Goal: Task Accomplishment & Management: Complete application form

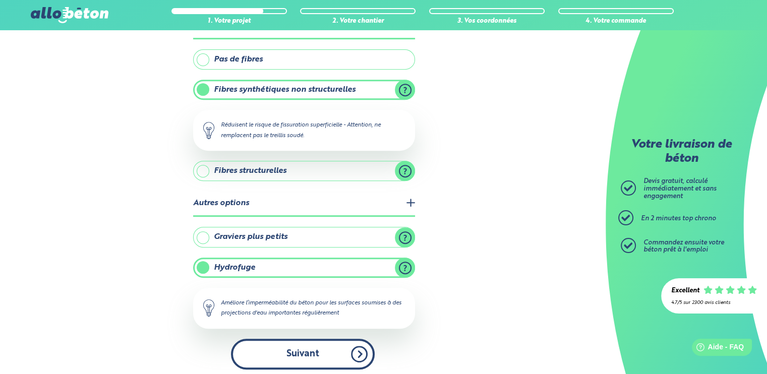
click at [361, 352] on button "Suivant" at bounding box center [303, 354] width 144 height 31
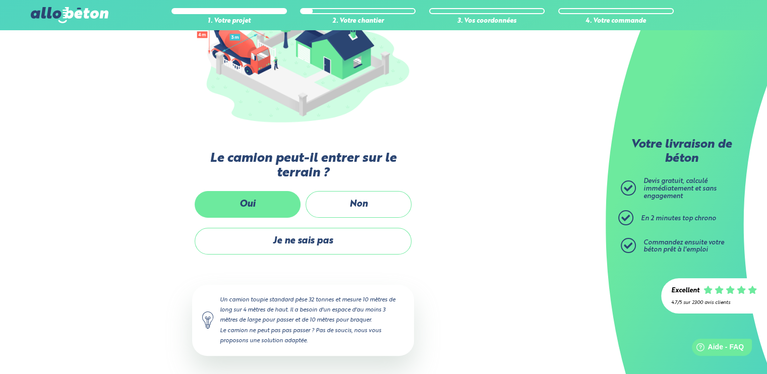
click at [277, 206] on label "Oui" at bounding box center [248, 204] width 106 height 27
click at [0, 0] on input "Oui" at bounding box center [0, 0] width 0 height 0
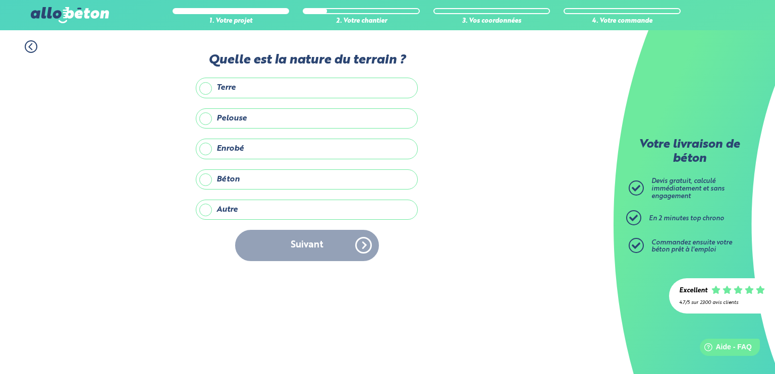
click at [228, 85] on label "Terre" at bounding box center [307, 88] width 222 height 20
click at [0, 0] on input "Terre" at bounding box center [0, 0] width 0 height 0
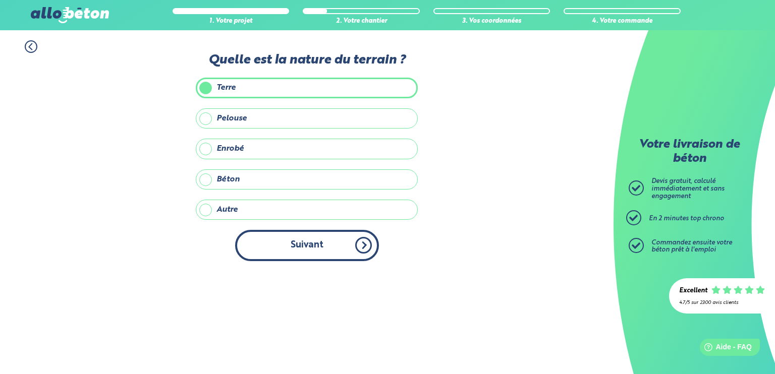
click at [285, 254] on button "Suivant" at bounding box center [307, 245] width 144 height 31
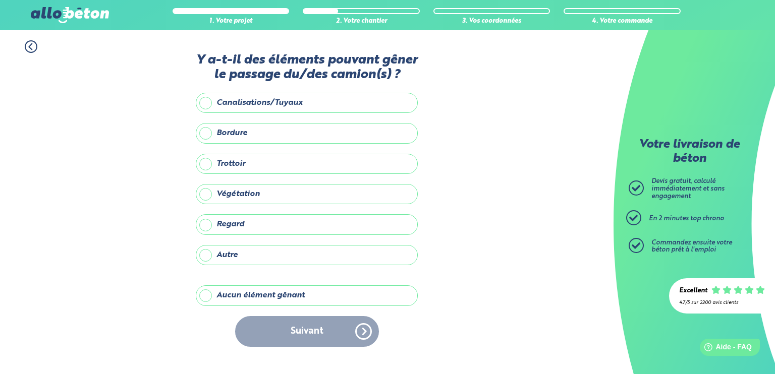
click at [204, 296] on label "Aucun élément gênant" at bounding box center [307, 296] width 222 height 20
click at [0, 0] on input "Aucun élément gênant" at bounding box center [0, 0] width 0 height 0
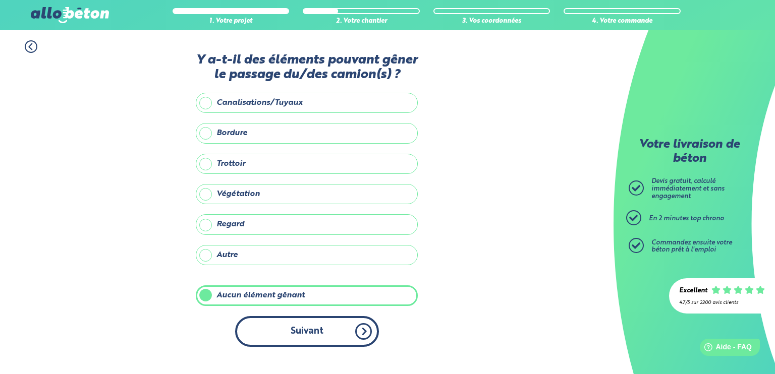
click at [317, 332] on button "Suivant" at bounding box center [307, 331] width 144 height 31
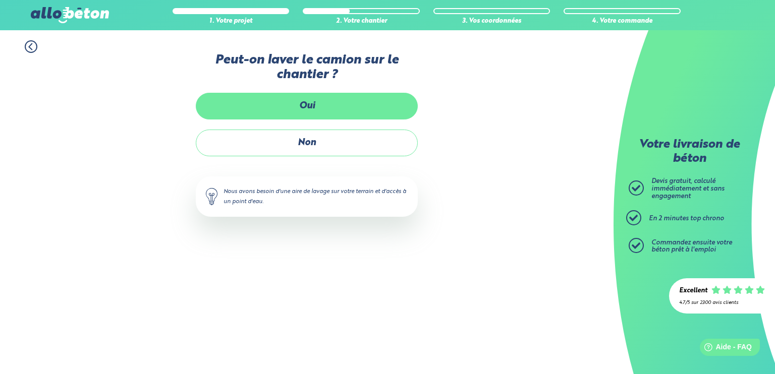
click at [303, 107] on label "Oui" at bounding box center [307, 106] width 222 height 27
click at [0, 0] on input "Oui" at bounding box center [0, 0] width 0 height 0
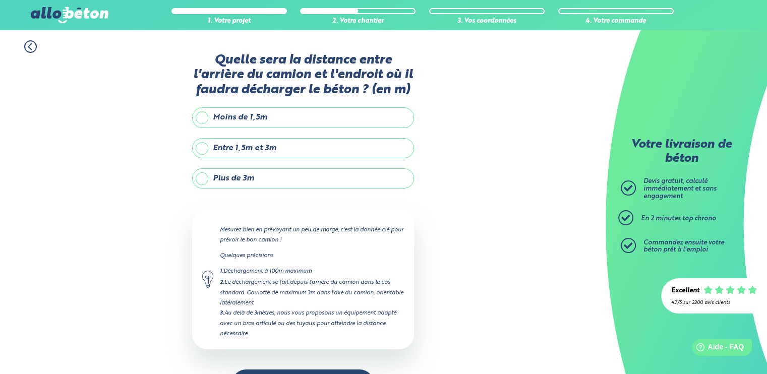
click at [28, 49] on icon at bounding box center [30, 46] width 13 height 13
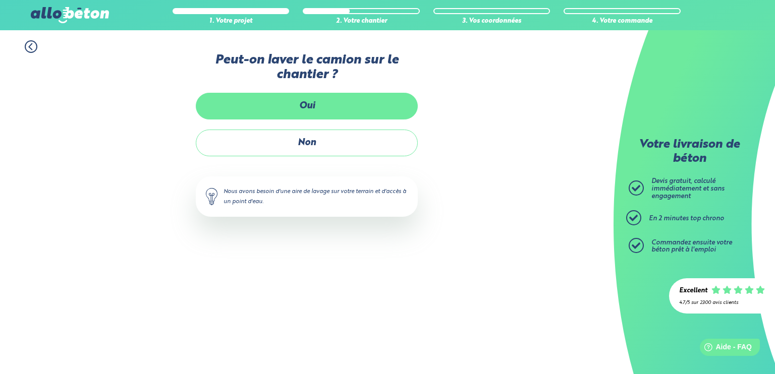
click at [309, 104] on label "Oui" at bounding box center [307, 106] width 222 height 27
click at [0, 0] on input "Oui" at bounding box center [0, 0] width 0 height 0
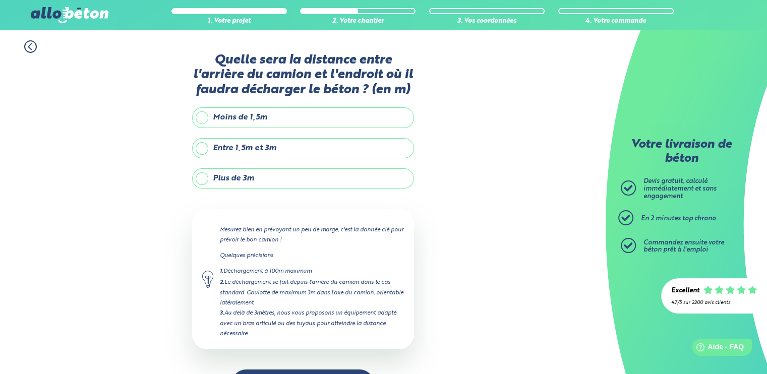
click at [236, 147] on label "Entre 1,5m et 3m" at bounding box center [303, 148] width 222 height 20
click at [0, 0] on input "Entre 1,5m et 3m" at bounding box center [0, 0] width 0 height 0
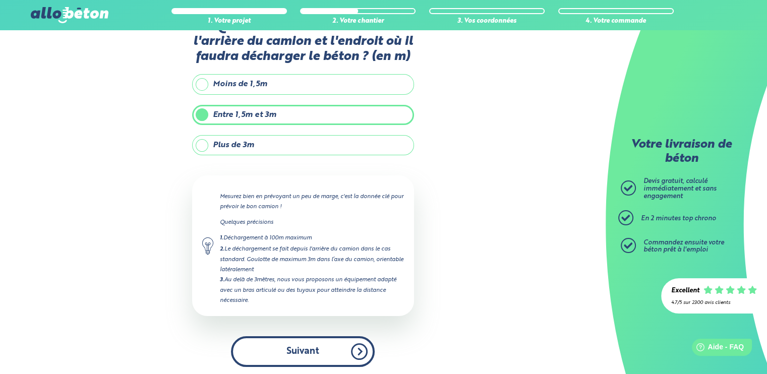
click at [324, 350] on button "Suivant" at bounding box center [303, 351] width 144 height 31
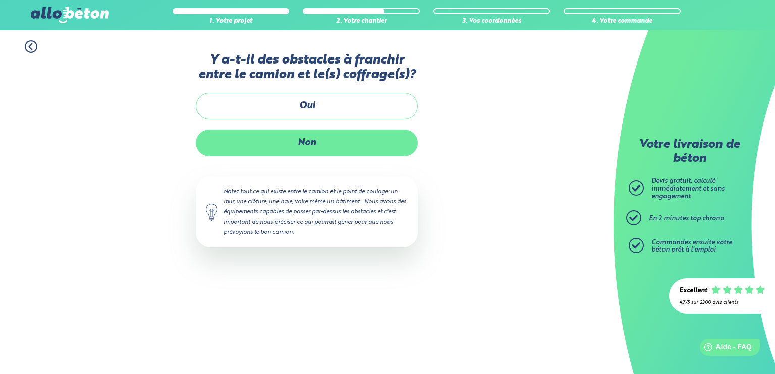
click at [303, 143] on label "Non" at bounding box center [307, 143] width 222 height 27
click at [0, 0] on input "Non" at bounding box center [0, 0] width 0 height 0
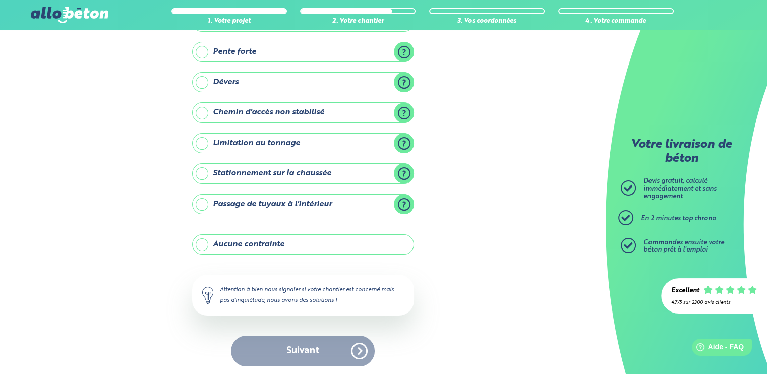
scroll to position [91, 0]
click at [208, 244] on label "Aucune contrainte" at bounding box center [303, 244] width 222 height 20
click at [0, 0] on input "Aucune contrainte" at bounding box center [0, 0] width 0 height 0
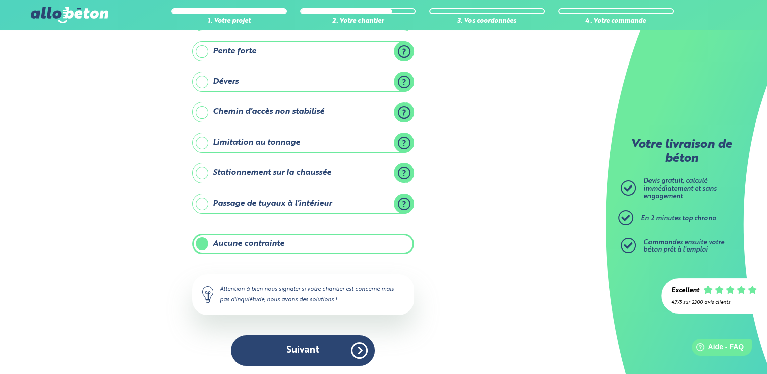
scroll to position [91, 0]
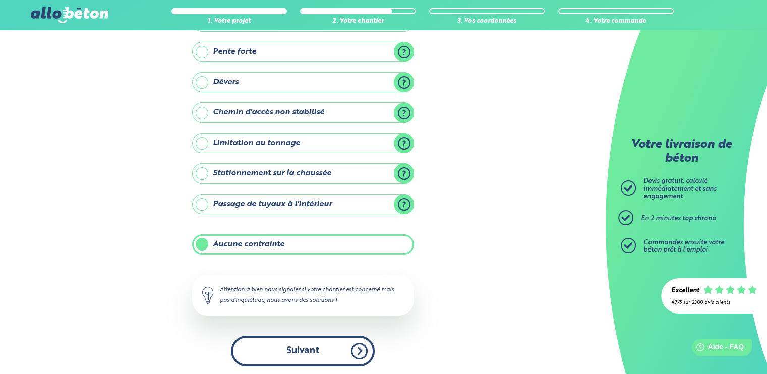
click at [309, 356] on button "Suivant" at bounding box center [303, 351] width 144 height 31
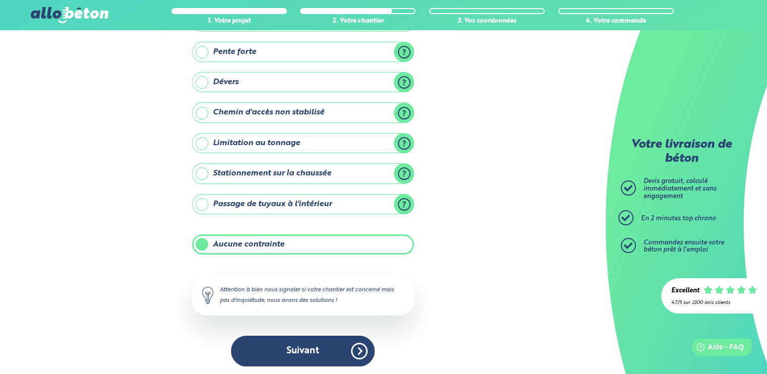
scroll to position [4, 0]
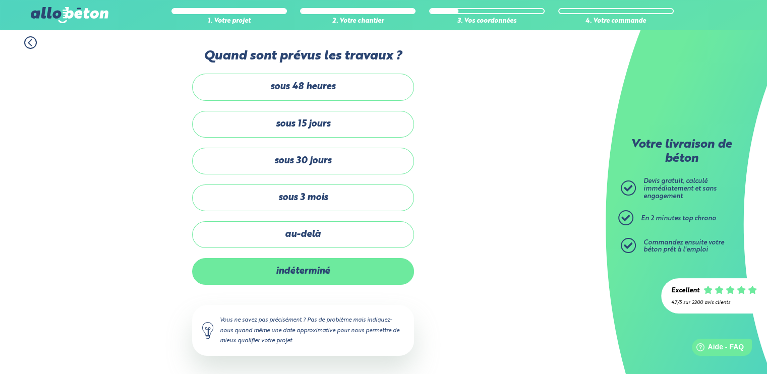
click at [308, 266] on label "indéterminé" at bounding box center [303, 271] width 222 height 27
click at [0, 0] on input "indéterminé" at bounding box center [0, 0] width 0 height 0
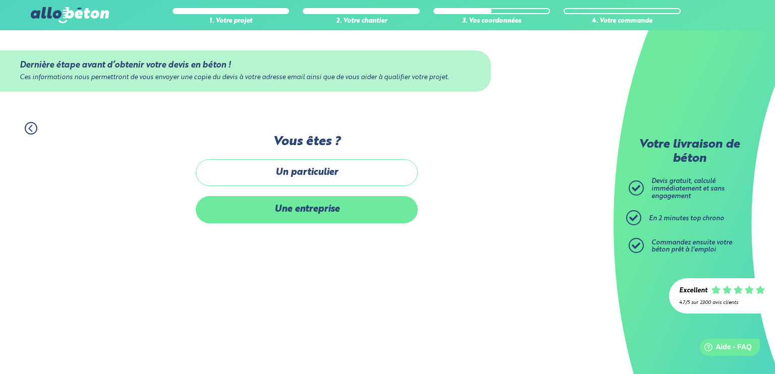
click at [290, 199] on label "Une entreprise" at bounding box center [307, 209] width 222 height 27
click at [0, 0] on input "Une entreprise" at bounding box center [0, 0] width 0 height 0
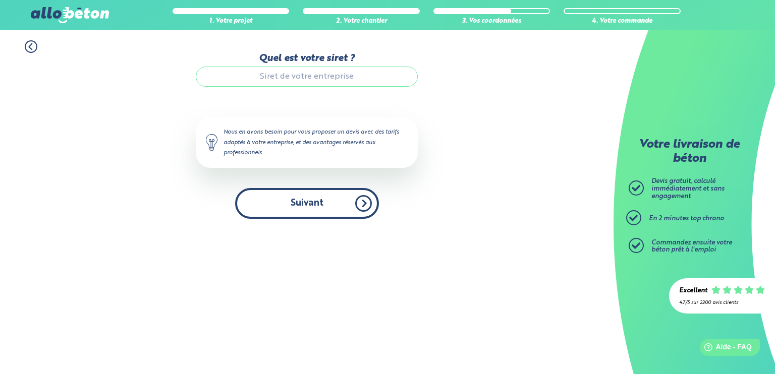
click at [260, 210] on button "Suivant" at bounding box center [307, 203] width 144 height 31
click at [331, 205] on button "Suivant" at bounding box center [307, 203] width 144 height 31
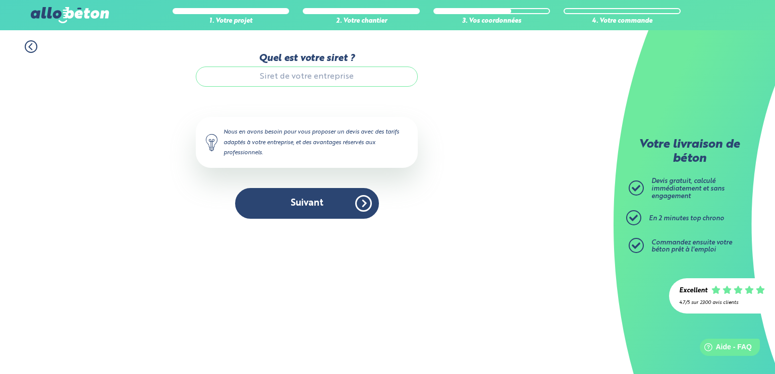
click at [32, 49] on icon at bounding box center [30, 47] width 3 height 6
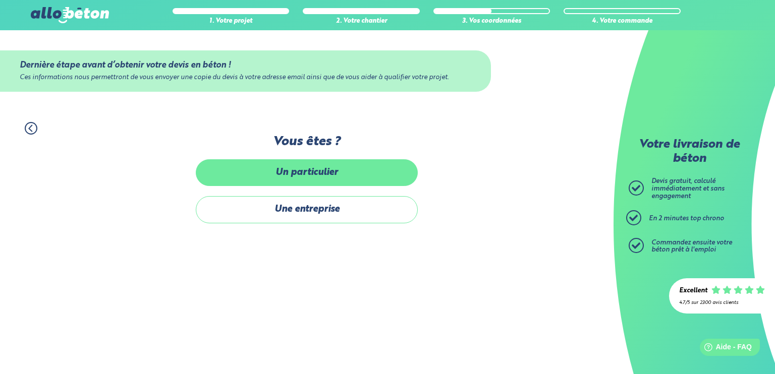
click at [357, 173] on label "Un particulier" at bounding box center [307, 172] width 222 height 27
click at [0, 0] on input "Un particulier" at bounding box center [0, 0] width 0 height 0
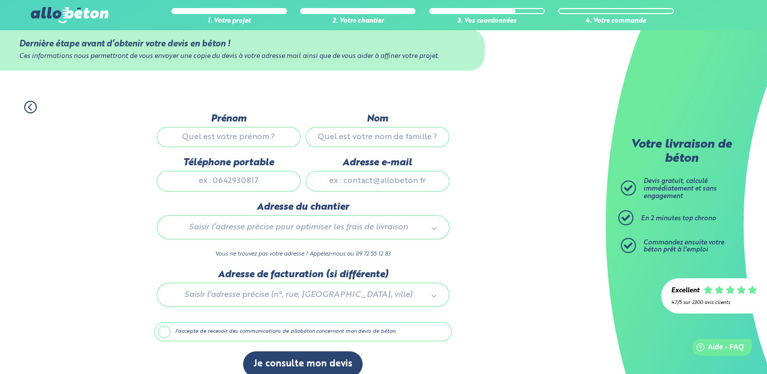
scroll to position [33, 0]
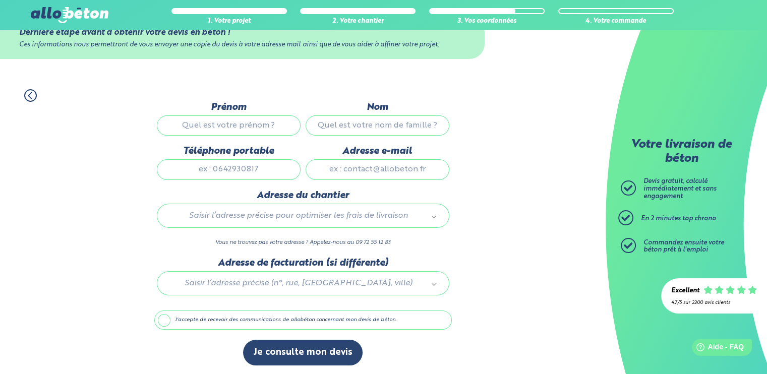
click at [238, 126] on input "Prénom" at bounding box center [229, 126] width 144 height 20
type input "[PERSON_NAME]"
click at [327, 122] on input "Nom" at bounding box center [378, 126] width 144 height 20
type input "RFT"
click at [247, 164] on input "Téléphone portable" at bounding box center [229, 169] width 144 height 20
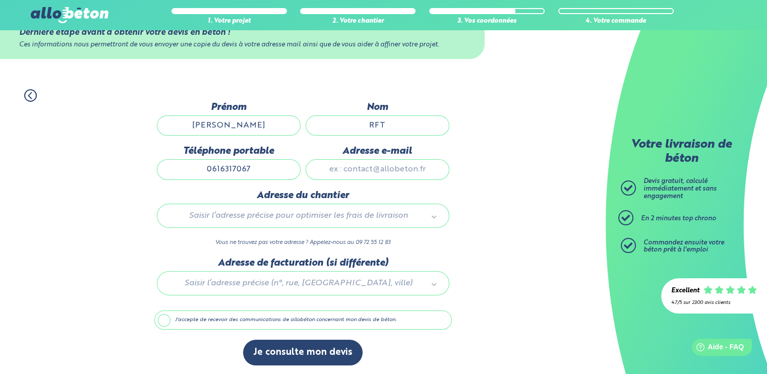
type input "0616317067"
click at [362, 163] on input "Adresse e-mail" at bounding box center [378, 169] width 144 height 20
type input "[EMAIL_ADDRESS][DOMAIN_NAME]"
type input "c"
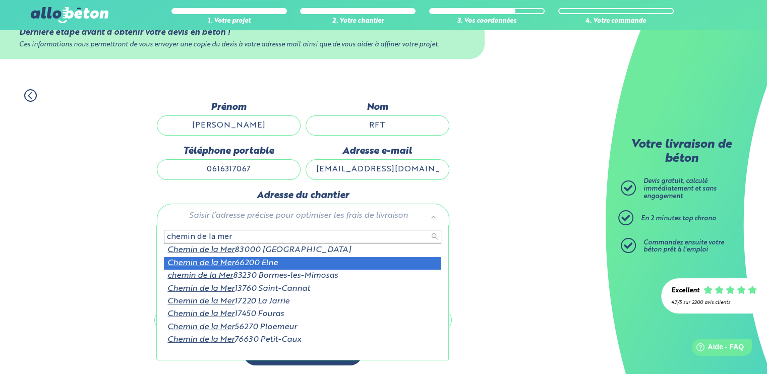
type input "chemin de la mer"
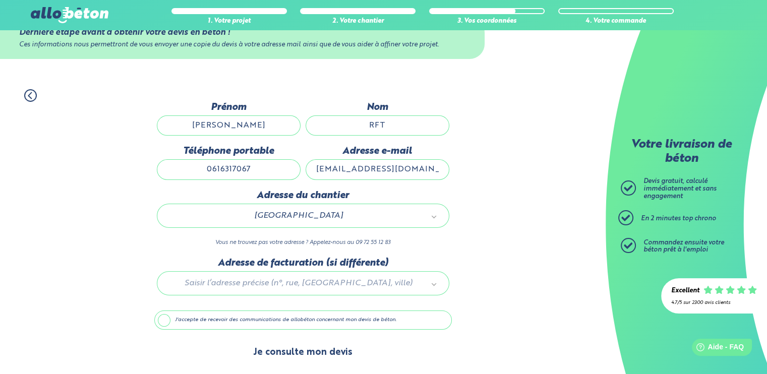
click at [278, 351] on button "Je consulte mon devis" at bounding box center [303, 353] width 120 height 26
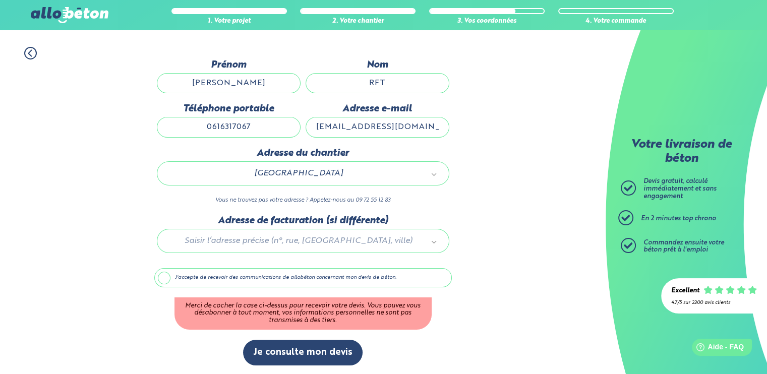
click at [159, 278] on label "J'accepte de recevoir des communications de allobéton concernant mon devis de b…" at bounding box center [303, 277] width 298 height 19
click at [0, 0] on input "J'accepte de recevoir des communications de allobéton concernant mon devis de b…" at bounding box center [0, 0] width 0 height 0
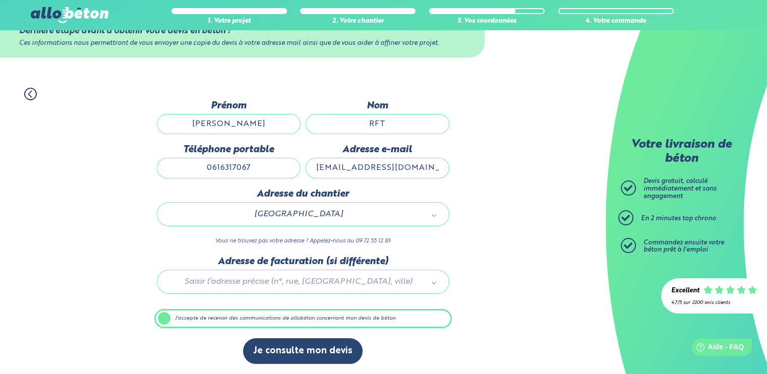
scroll to position [32, 0]
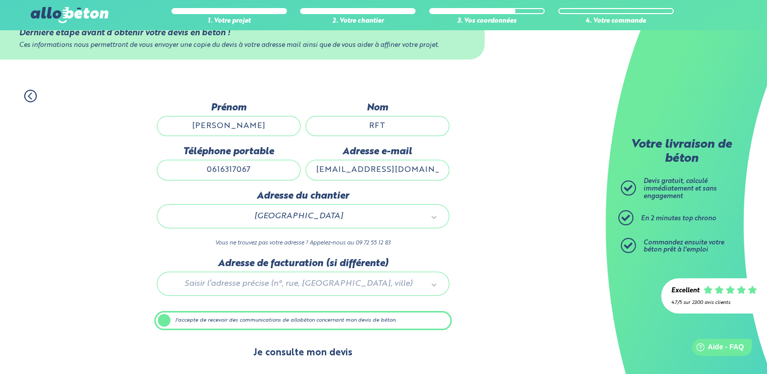
click at [287, 347] on button "Je consulte mon devis" at bounding box center [303, 354] width 120 height 26
